Goal: Task Accomplishment & Management: Manage account settings

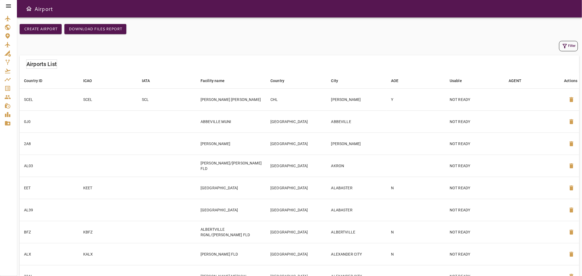
click at [7, 5] on icon at bounding box center [8, 5] width 5 height 3
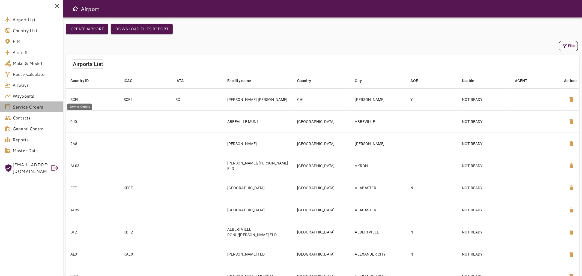
click at [33, 105] on span "Service Orders" at bounding box center [36, 107] width 46 height 7
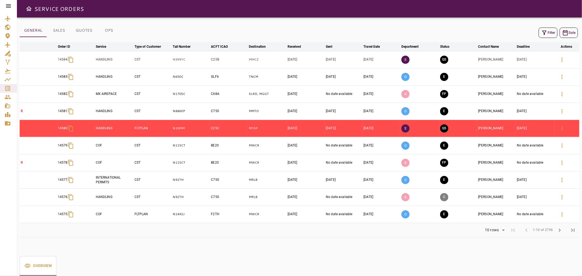
click at [549, 35] on button "Filter" at bounding box center [548, 33] width 19 height 10
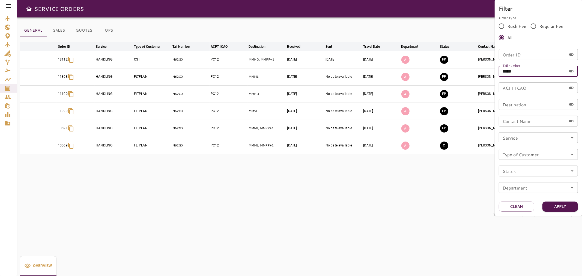
drag, startPoint x: 555, startPoint y: 76, endPoint x: 450, endPoint y: 85, distance: 105.5
click at [450, 85] on div "Filter Order Type Rush Fee Regular Fee All Order ID Order ID Tail number ***** …" at bounding box center [291, 138] width 582 height 276
paste input "*"
type input "******"
click at [546, 205] on button "Apply" at bounding box center [560, 207] width 35 height 10
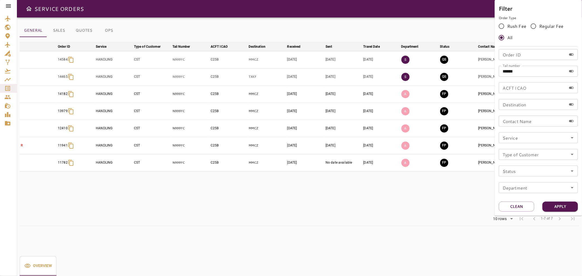
click at [403, 4] on div at bounding box center [291, 138] width 582 height 276
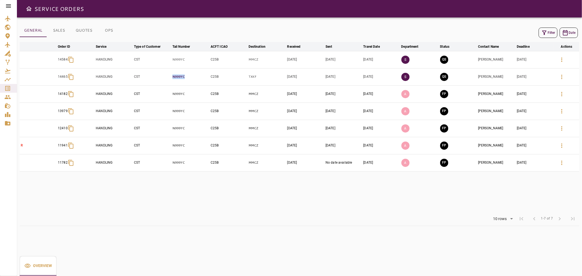
drag, startPoint x: 192, startPoint y: 76, endPoint x: 173, endPoint y: 76, distance: 19.7
click at [173, 76] on p "N999YC" at bounding box center [191, 77] width 36 height 5
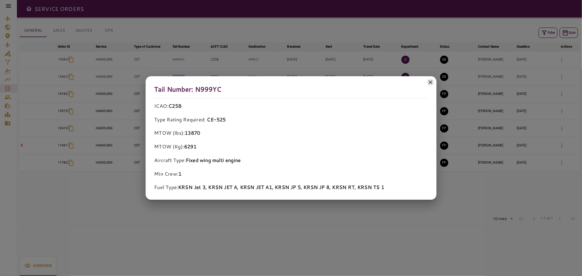
click at [430, 83] on icon at bounding box center [430, 82] width 7 height 7
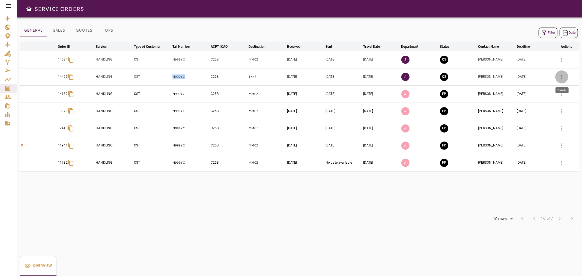
click at [564, 74] on icon "button" at bounding box center [562, 77] width 7 height 7
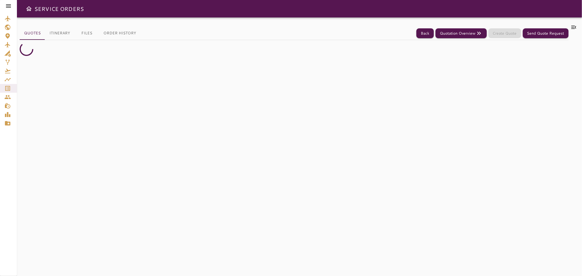
click at [576, 26] on icon at bounding box center [574, 27] width 5 height 3
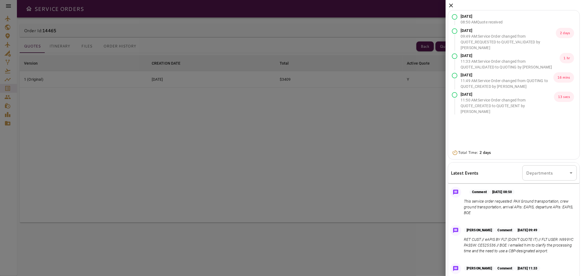
click at [449, 5] on icon at bounding box center [451, 5] width 7 height 7
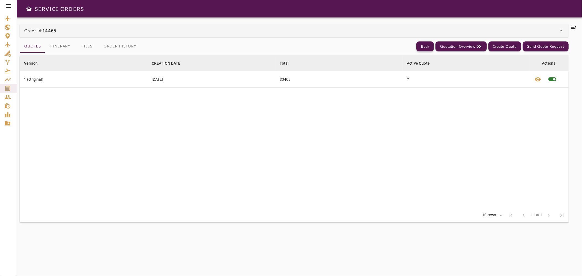
click at [429, 49] on button "Back" at bounding box center [425, 46] width 17 height 10
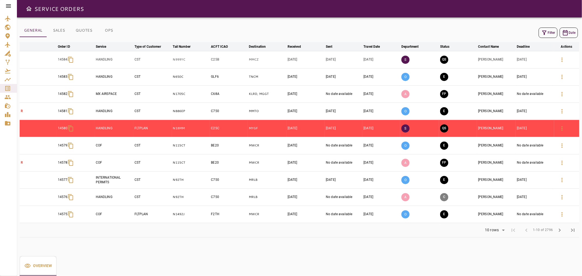
click at [548, 32] on button "Filter" at bounding box center [548, 33] width 19 height 10
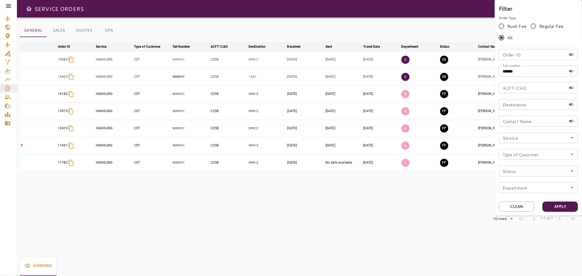
drag, startPoint x: 171, startPoint y: 74, endPoint x: 185, endPoint y: 75, distance: 14.0
click at [184, 75] on div at bounding box center [291, 138] width 582 height 276
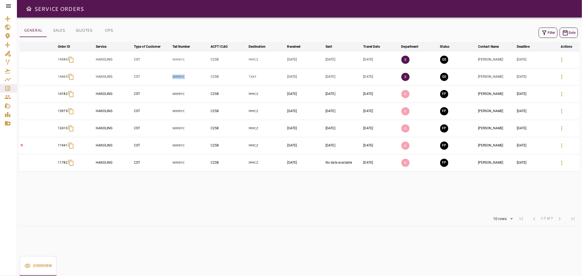
drag, startPoint x: 186, startPoint y: 76, endPoint x: 169, endPoint y: 76, distance: 17.7
click at [169, 76] on tr "14465 HANDLING CST N999YC C25B TXKF [DATE] [DATE] [DATE] S QS [PERSON_NAME] [DA…" at bounding box center [300, 76] width 560 height 17
drag, startPoint x: 52, startPoint y: 78, endPoint x: 69, endPoint y: 81, distance: 17.4
click at [69, 81] on tr "14465 HANDLING CST N999YC C25B TXKF [DATE] [DATE] [DATE] S QS [PERSON_NAME] [DA…" at bounding box center [300, 76] width 560 height 17
copy p "14465"
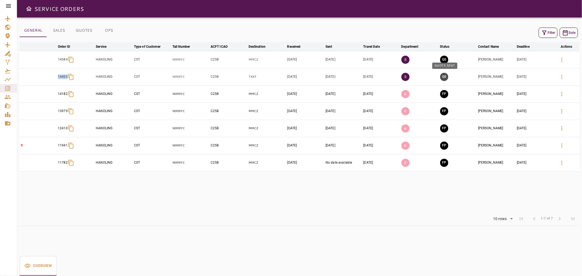
click at [445, 75] on button "QS" at bounding box center [444, 77] width 8 height 8
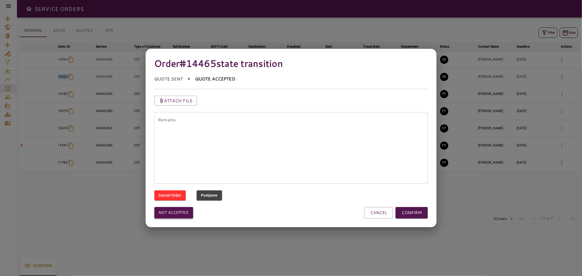
click at [175, 214] on button "Not accepted" at bounding box center [173, 212] width 39 height 11
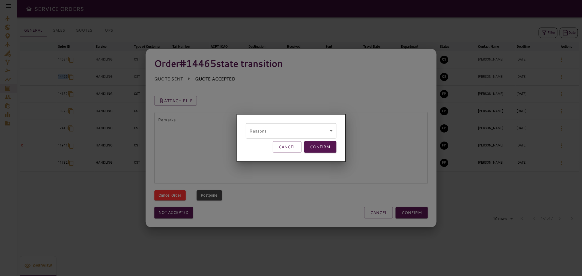
click at [283, 136] on body "SERVICE ORDERS GENERAL SALES QUOTES OPS Filter Date arrow_downward Order ID arr…" at bounding box center [291, 138] width 582 height 276
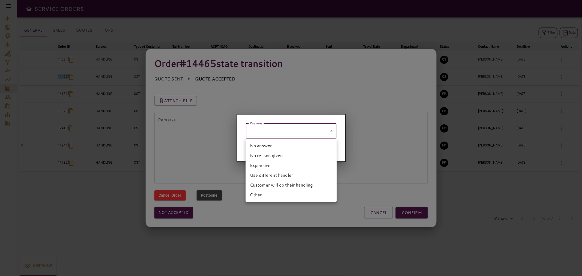
click at [286, 196] on li "Other" at bounding box center [291, 195] width 91 height 10
type input "*****"
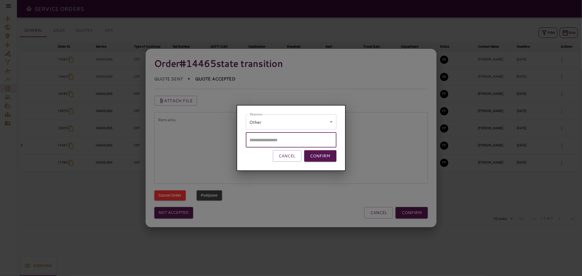
click at [290, 137] on input "text" at bounding box center [291, 139] width 91 height 15
type input "*"
type input "**********"
click at [323, 152] on button "CONFIRM" at bounding box center [320, 155] width 32 height 11
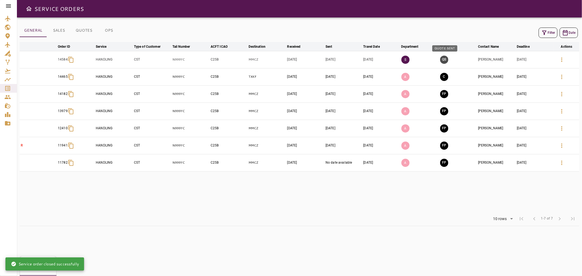
click at [447, 60] on button "QS" at bounding box center [444, 60] width 8 height 8
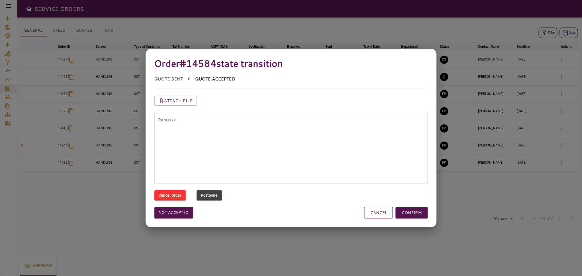
click at [385, 208] on button "CANCEL" at bounding box center [378, 212] width 29 height 11
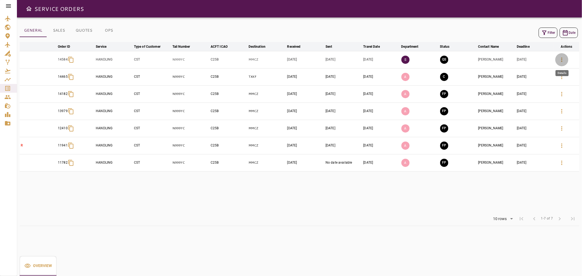
click at [566, 58] on button "button" at bounding box center [561, 59] width 13 height 13
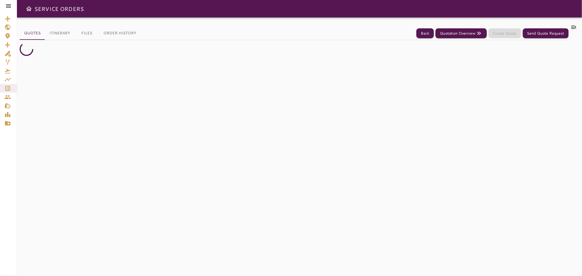
click at [574, 30] on icon at bounding box center [574, 27] width 7 height 7
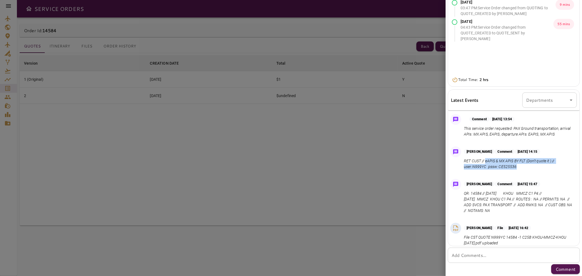
drag, startPoint x: 518, startPoint y: 171, endPoint x: 486, endPoint y: 166, distance: 31.8
click at [486, 166] on p "RET CUST // eAPIS & MX APIS BY FLT (Don't quote it ) // user:N999YC pssw: CE525…" at bounding box center [519, 163] width 111 height 11
copy p "eAPIS & MX APIS BY FLT (Don't quote it ) // user:N999YC pssw: CE525536"
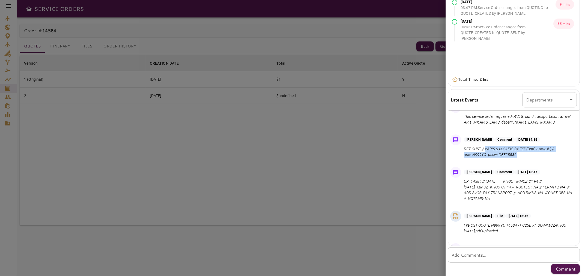
scroll to position [43, 0]
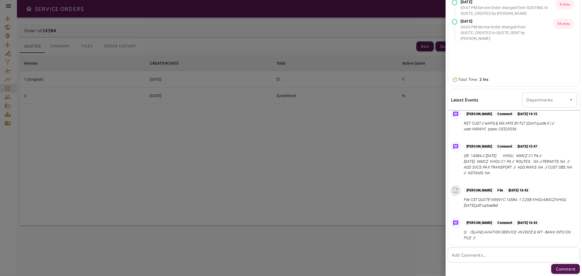
click at [522, 255] on textarea "Add Comments..." at bounding box center [514, 255] width 124 height 6
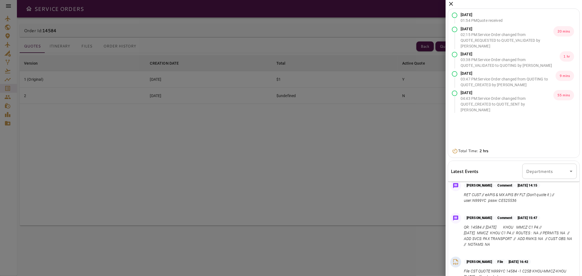
scroll to position [0, 0]
click at [453, 2] on div "[DATE] 01:54 PM Quote received [DATE] 02:15 PM : Service Order changed from QUO…" at bounding box center [514, 174] width 136 height 349
click at [448, 5] on icon at bounding box center [451, 5] width 7 height 7
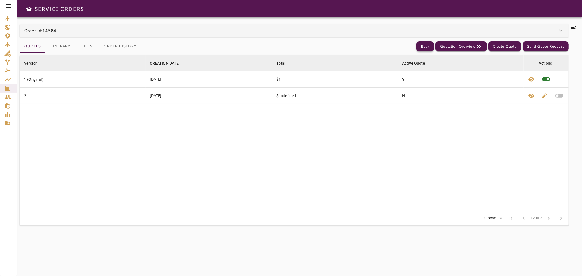
click at [420, 47] on button "Back" at bounding box center [425, 46] width 17 height 10
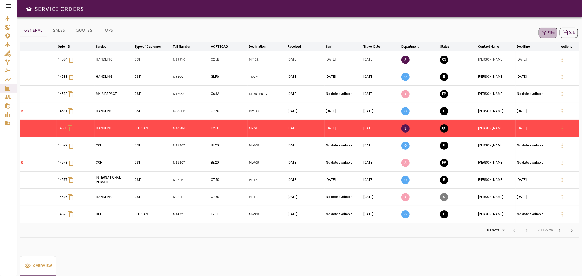
click at [549, 31] on button "Filter" at bounding box center [548, 33] width 19 height 10
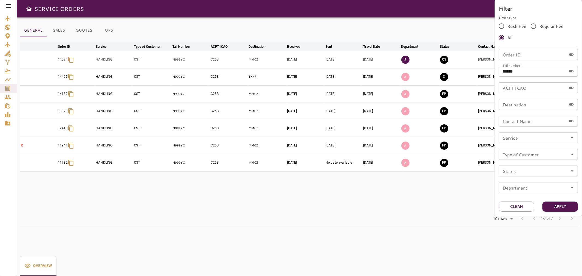
click at [443, 26] on div at bounding box center [291, 138] width 582 height 276
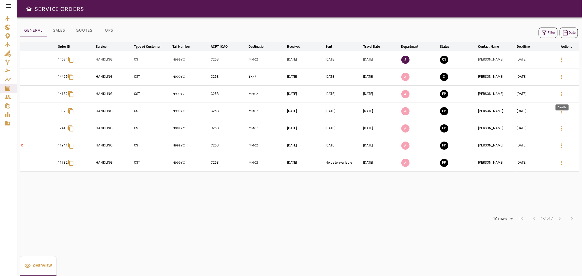
click at [564, 97] on button "button" at bounding box center [561, 94] width 13 height 13
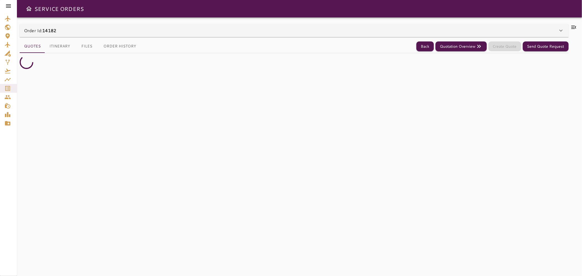
click at [88, 44] on button "Files" at bounding box center [87, 46] width 25 height 13
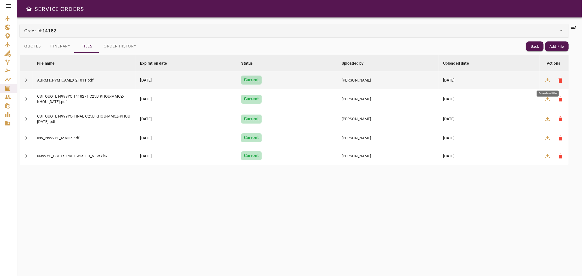
click at [549, 81] on icon "button" at bounding box center [548, 80] width 7 height 7
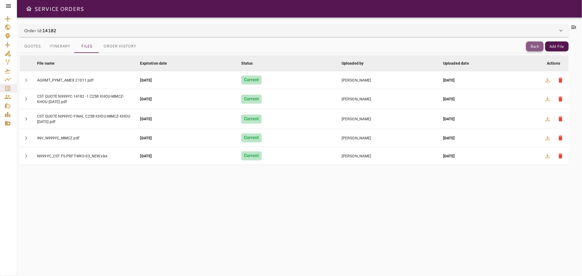
click at [531, 45] on button "Back" at bounding box center [534, 46] width 17 height 10
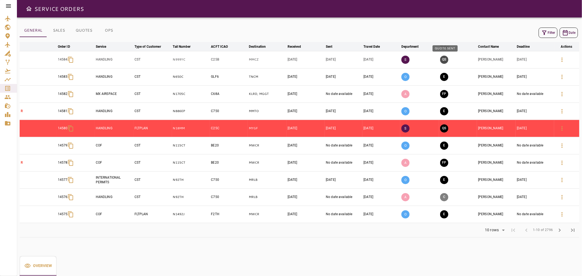
click at [445, 61] on button "QS" at bounding box center [444, 60] width 8 height 8
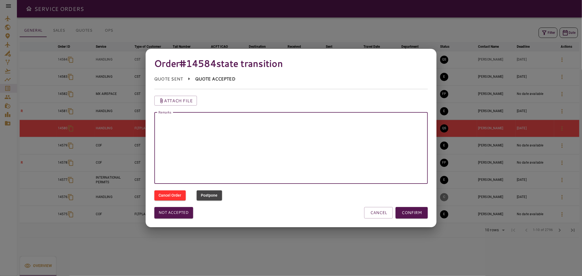
click at [324, 127] on textarea "Remarks" at bounding box center [291, 148] width 266 height 63
paste textarea "******"
type textarea "******"
drag, startPoint x: 185, startPoint y: 122, endPoint x: 140, endPoint y: 118, distance: 44.9
click at [140, 118] on div "Order #14584 state transition QUOTE SENT QUOTE ACCEPTED Attach file Remarks ***…" at bounding box center [291, 138] width 582 height 276
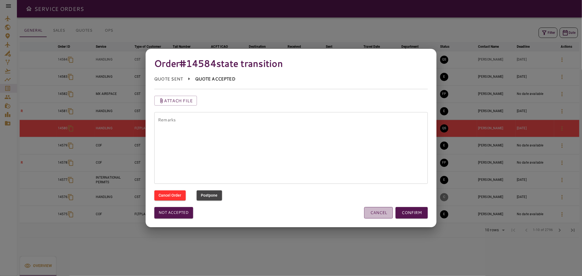
click at [372, 218] on button "CANCEL" at bounding box center [378, 212] width 29 height 11
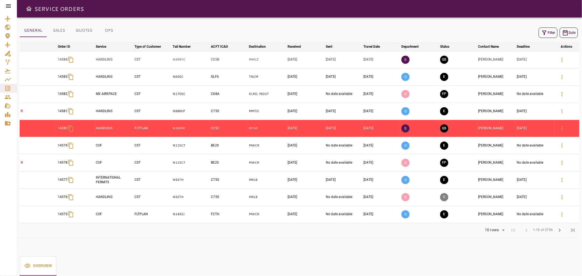
click at [559, 59] on button "button" at bounding box center [562, 59] width 13 height 13
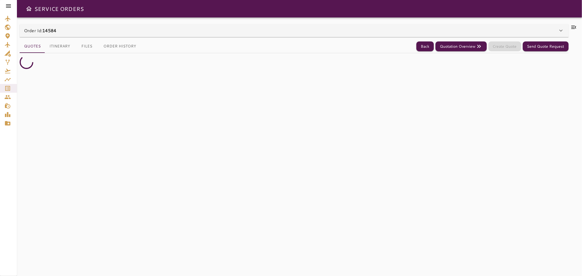
click at [576, 26] on icon at bounding box center [574, 27] width 5 height 3
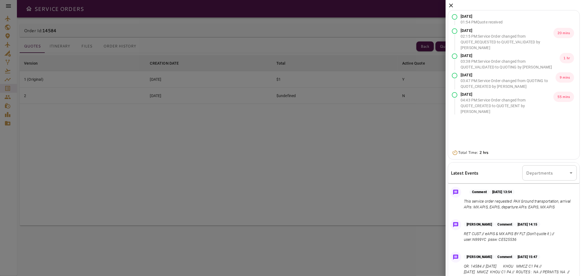
click at [450, 8] on icon at bounding box center [451, 5] width 7 height 7
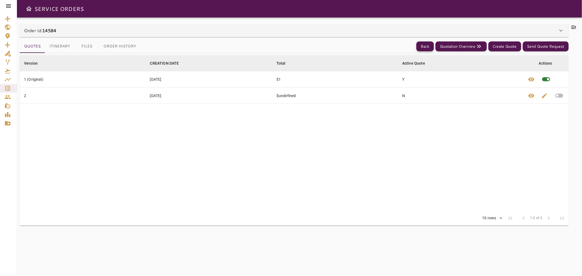
click at [423, 46] on button "Back" at bounding box center [425, 46] width 17 height 10
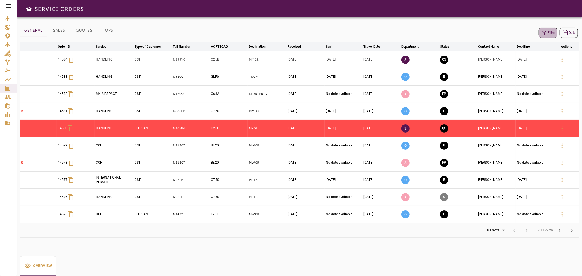
click at [549, 33] on button "Filter" at bounding box center [548, 33] width 19 height 10
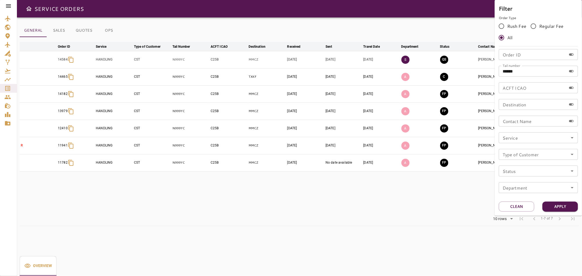
click at [421, 38] on div at bounding box center [291, 138] width 582 height 276
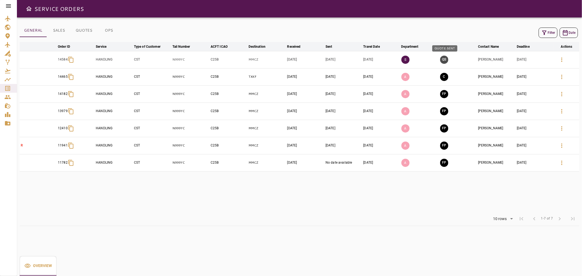
click at [444, 61] on button "QS" at bounding box center [444, 60] width 8 height 8
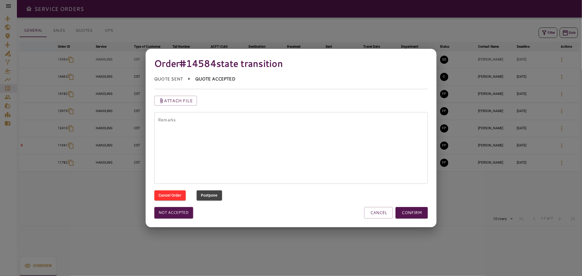
click at [372, 121] on textarea "Remarks" at bounding box center [291, 148] width 266 height 63
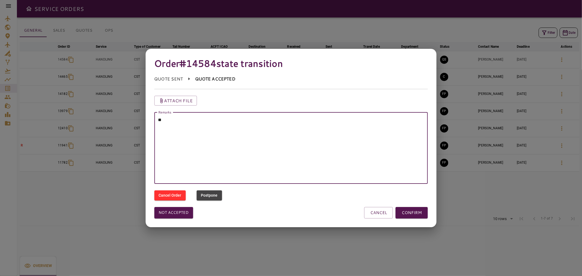
type textarea "*"
paste textarea "*******"
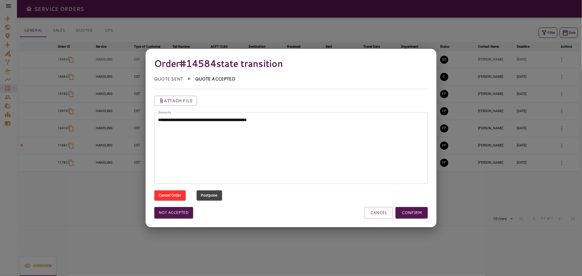
click at [335, 125] on textarea "**********" at bounding box center [291, 148] width 266 height 63
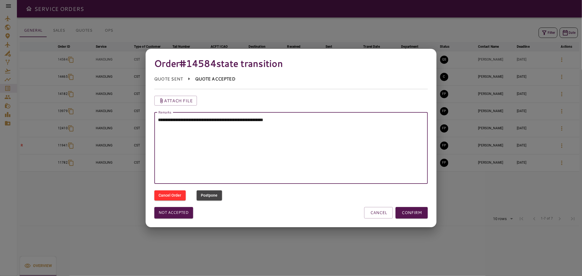
paste textarea "**********"
click at [347, 118] on textarea "**********" at bounding box center [291, 148] width 266 height 63
click at [388, 119] on textarea "**********" at bounding box center [291, 148] width 266 height 63
drag, startPoint x: 342, startPoint y: 127, endPoint x: 314, endPoint y: 129, distance: 27.9
click at [314, 129] on textarea "**********" at bounding box center [291, 148] width 266 height 63
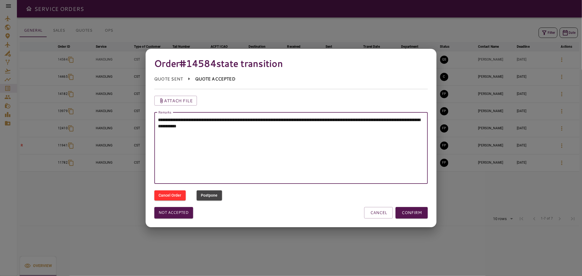
type textarea "**********"
click at [422, 213] on button "CONFIRM" at bounding box center [412, 212] width 32 height 11
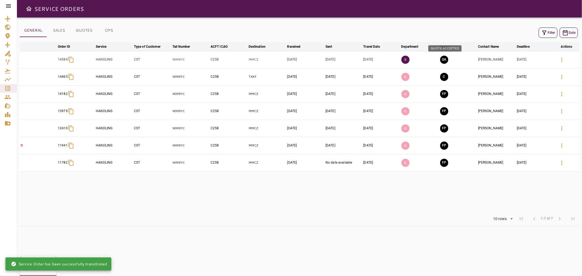
click at [445, 56] on button "QA" at bounding box center [444, 60] width 8 height 8
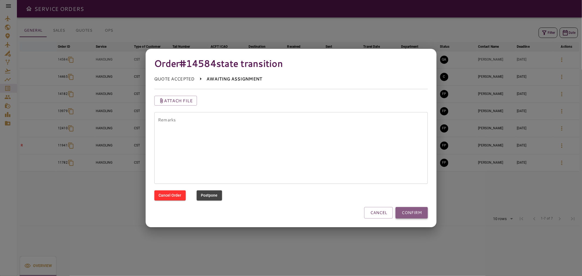
click at [416, 212] on button "CONFIRM" at bounding box center [412, 212] width 32 height 11
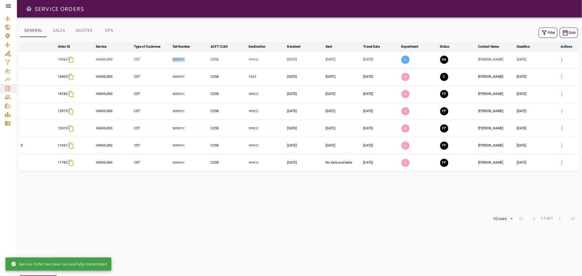
drag, startPoint x: 192, startPoint y: 61, endPoint x: 170, endPoint y: 60, distance: 22.9
click at [170, 60] on tr "14584 HANDLING CST N999YC C25B MMCZ [DATE] [DATE] [DATE] O AA [PERSON_NAME] [DA…" at bounding box center [300, 59] width 560 height 17
copy tr "N999YC"
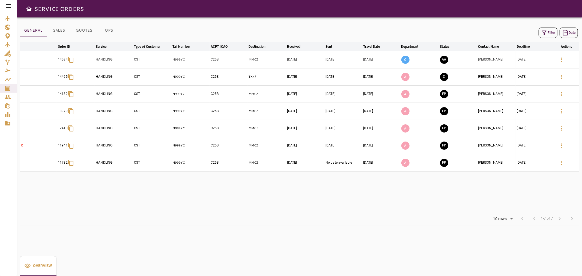
drag, startPoint x: 133, startPoint y: 190, endPoint x: 132, endPoint y: 186, distance: 3.7
click at [133, 190] on table "arrow_downward Order ID arrow_downward Service arrow_downward Type of Customer …" at bounding box center [300, 127] width 560 height 170
drag, startPoint x: 188, startPoint y: 61, endPoint x: 171, endPoint y: 61, distance: 16.9
click at [171, 61] on tr "14584 HANDLING CST N999YC C25B MMCZ [DATE] [DATE] [DATE] O AA [PERSON_NAME] [DA…" at bounding box center [300, 59] width 560 height 17
copy tr "N999YC"
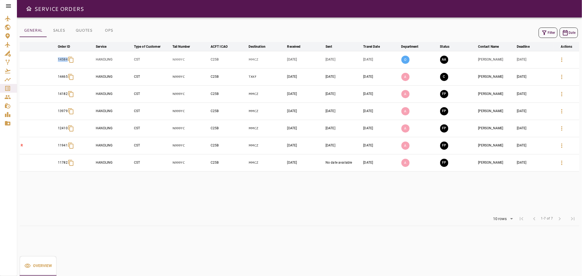
drag, startPoint x: 70, startPoint y: 60, endPoint x: 79, endPoint y: 60, distance: 8.5
click at [79, 60] on tr "14584 HANDLING CST N999YC C25B MMCZ [DATE] [DATE] [DATE] O AA [PERSON_NAME] [DA…" at bounding box center [300, 59] width 560 height 17
copy p "14584"
click at [52, 57] on td at bounding box center [38, 59] width 37 height 17
drag, startPoint x: 56, startPoint y: 58, endPoint x: 70, endPoint y: 63, distance: 15.2
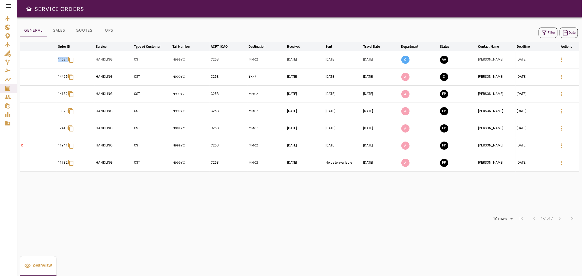
click at [70, 63] on tr "14584 HANDLING CST N999YC C25B MMCZ [DATE] [DATE] [DATE] O AA [PERSON_NAME] [DA…" at bounding box center [300, 59] width 560 height 17
copy p "14584"
